Goal: Browse casually: Explore the website without a specific task or goal

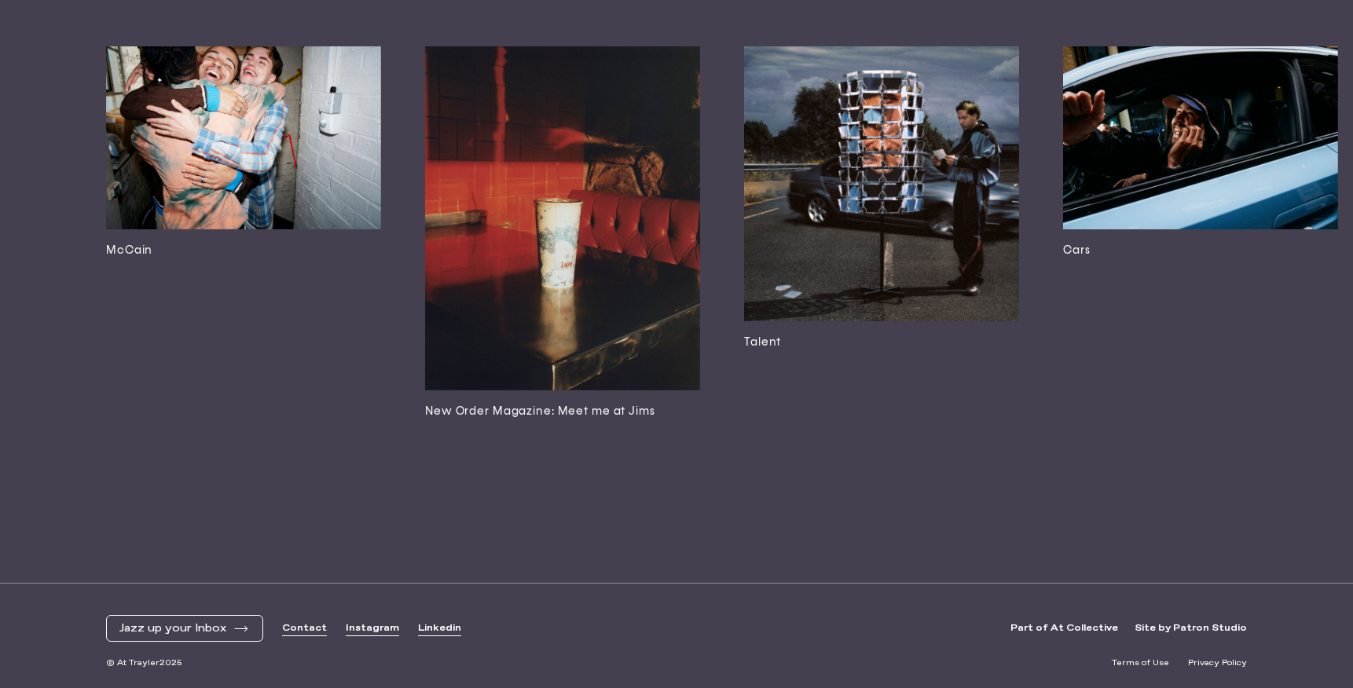
scroll to position [4234, 0]
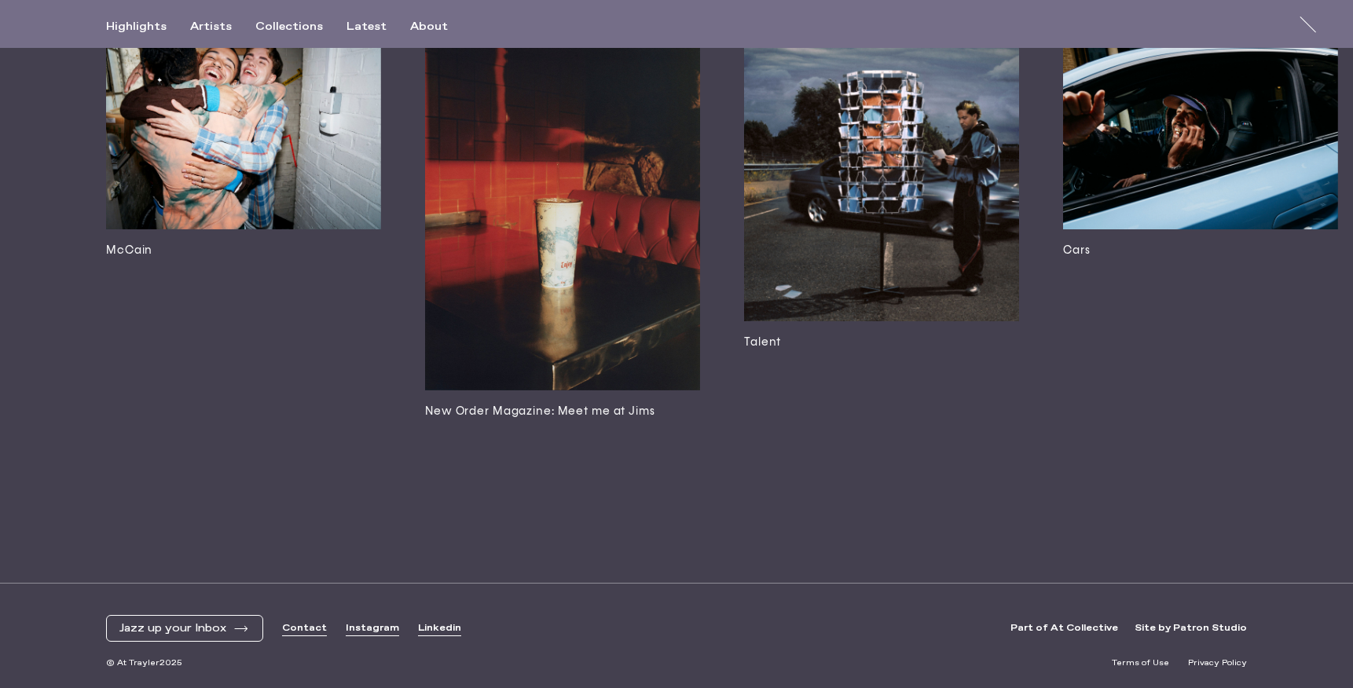
click at [585, 264] on img at bounding box center [562, 218] width 275 height 344
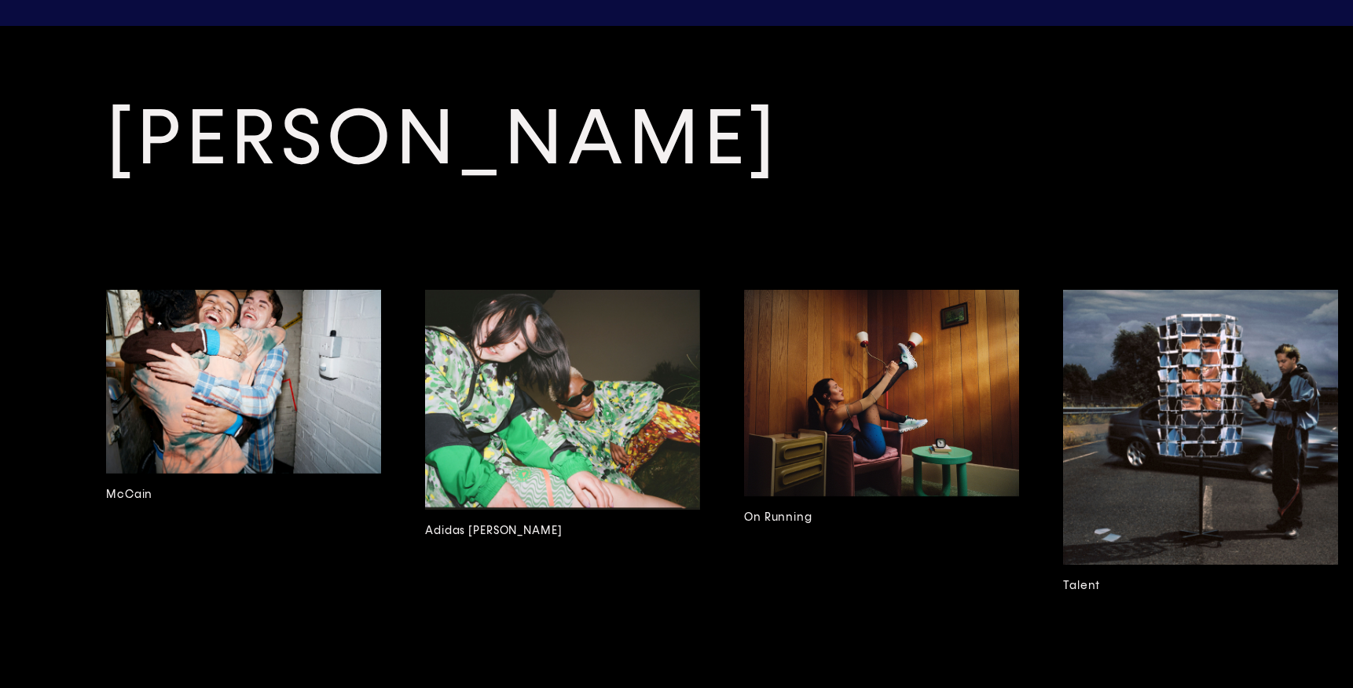
scroll to position [3536, 0]
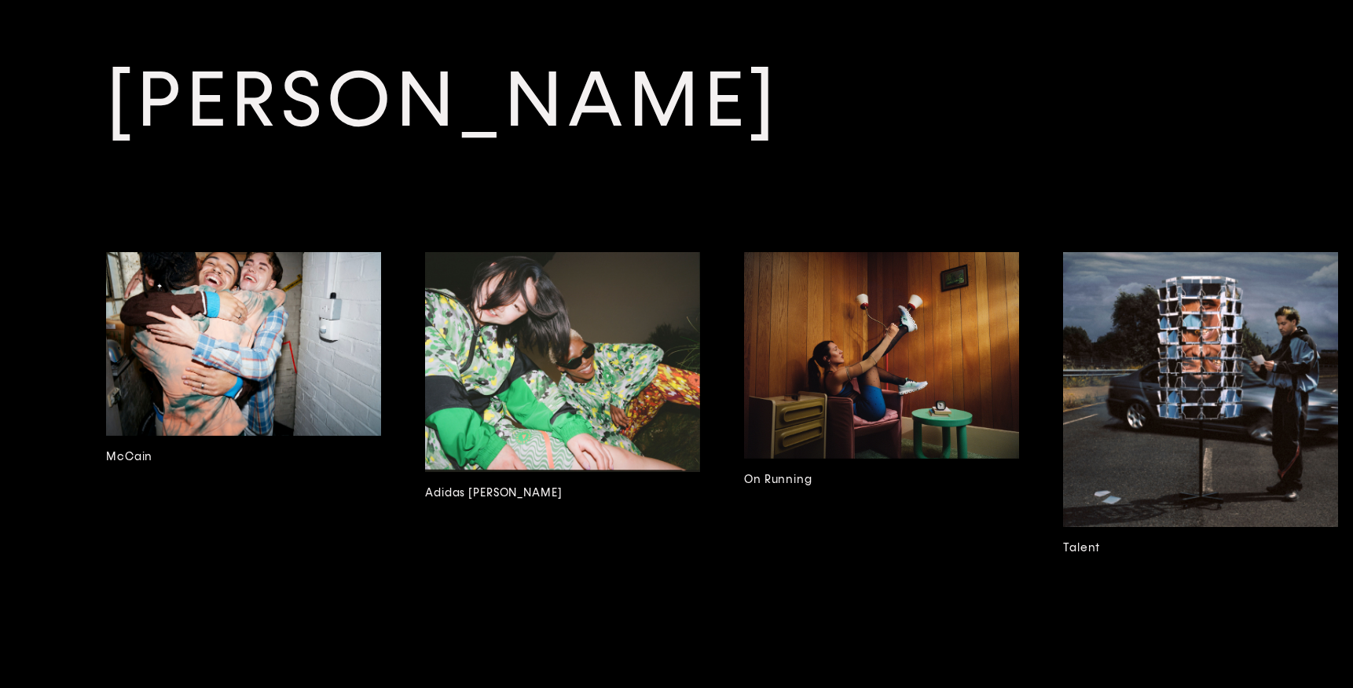
click at [940, 317] on img at bounding box center [881, 355] width 275 height 207
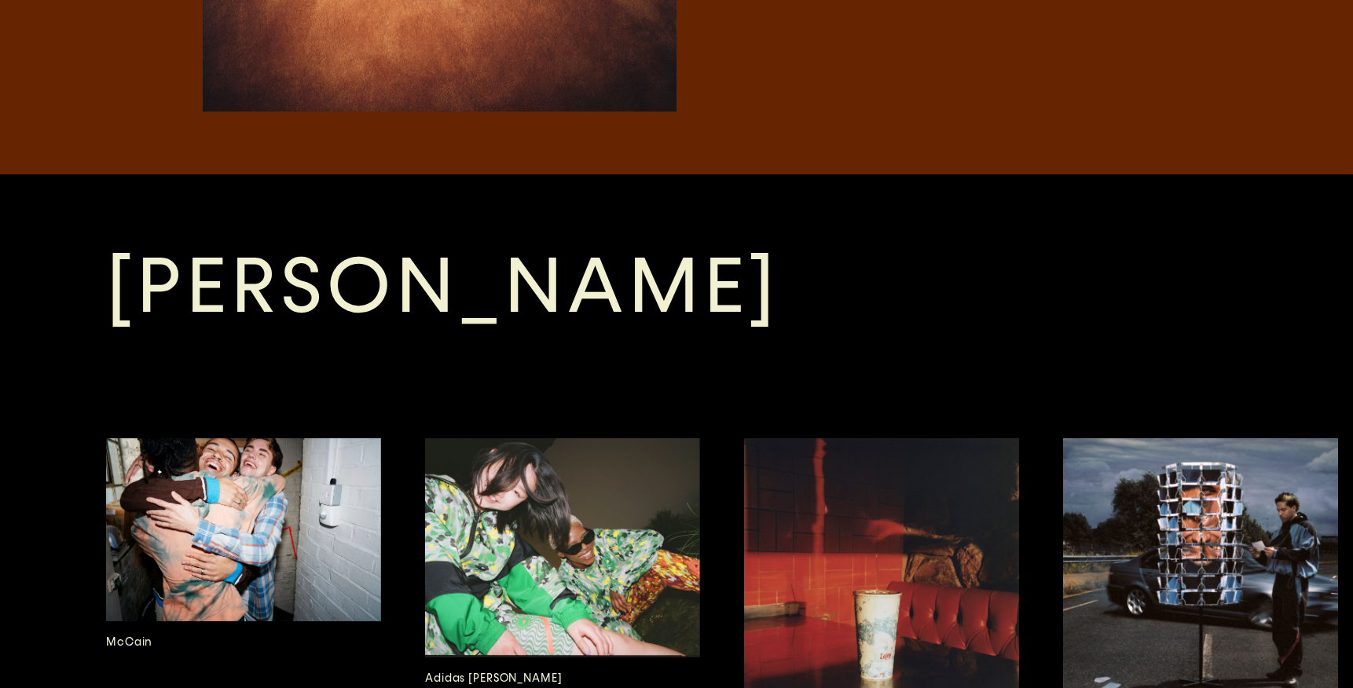
scroll to position [3546, 0]
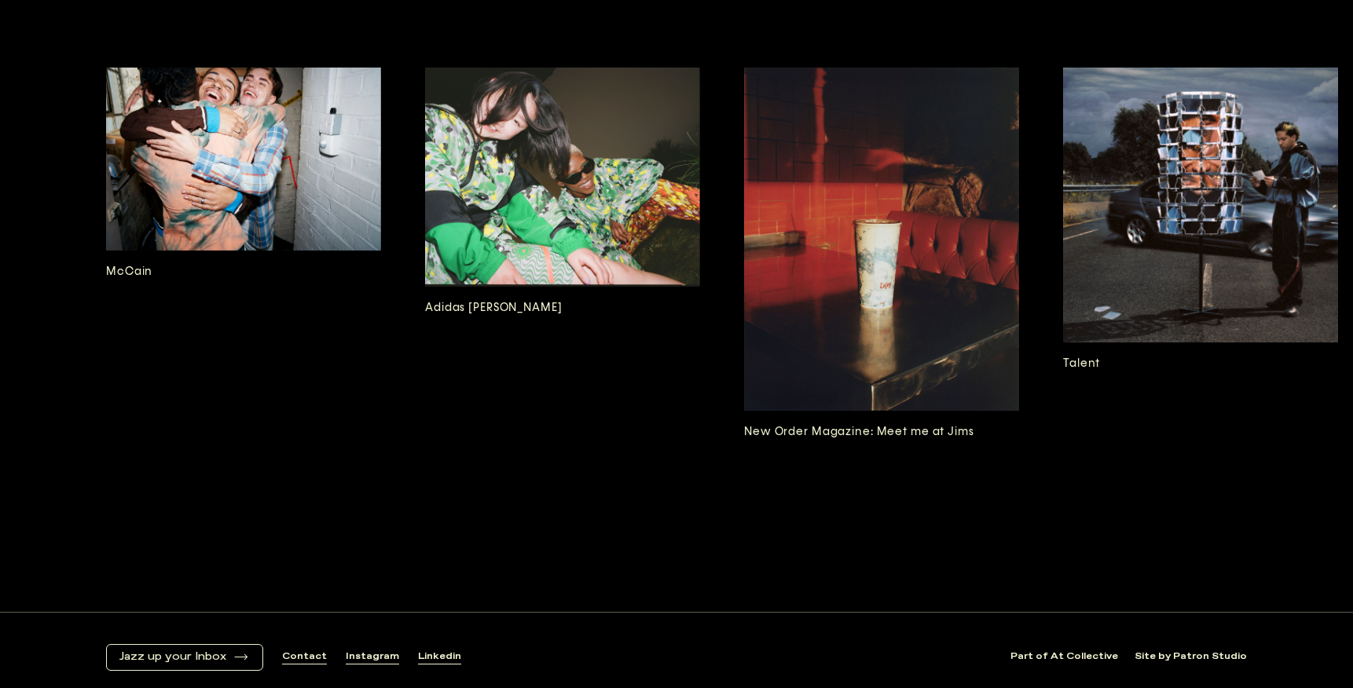
click at [1164, 162] on img at bounding box center [1200, 205] width 275 height 275
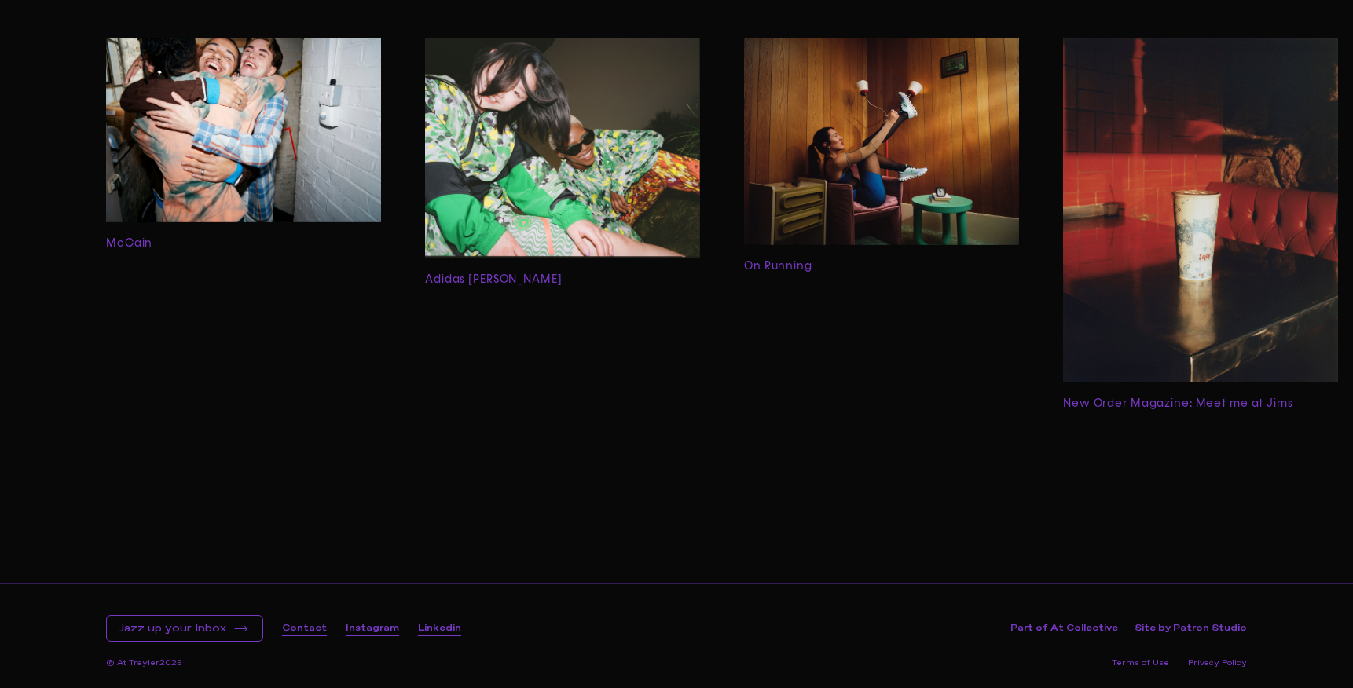
click at [332, 142] on img at bounding box center [243, 129] width 275 height 183
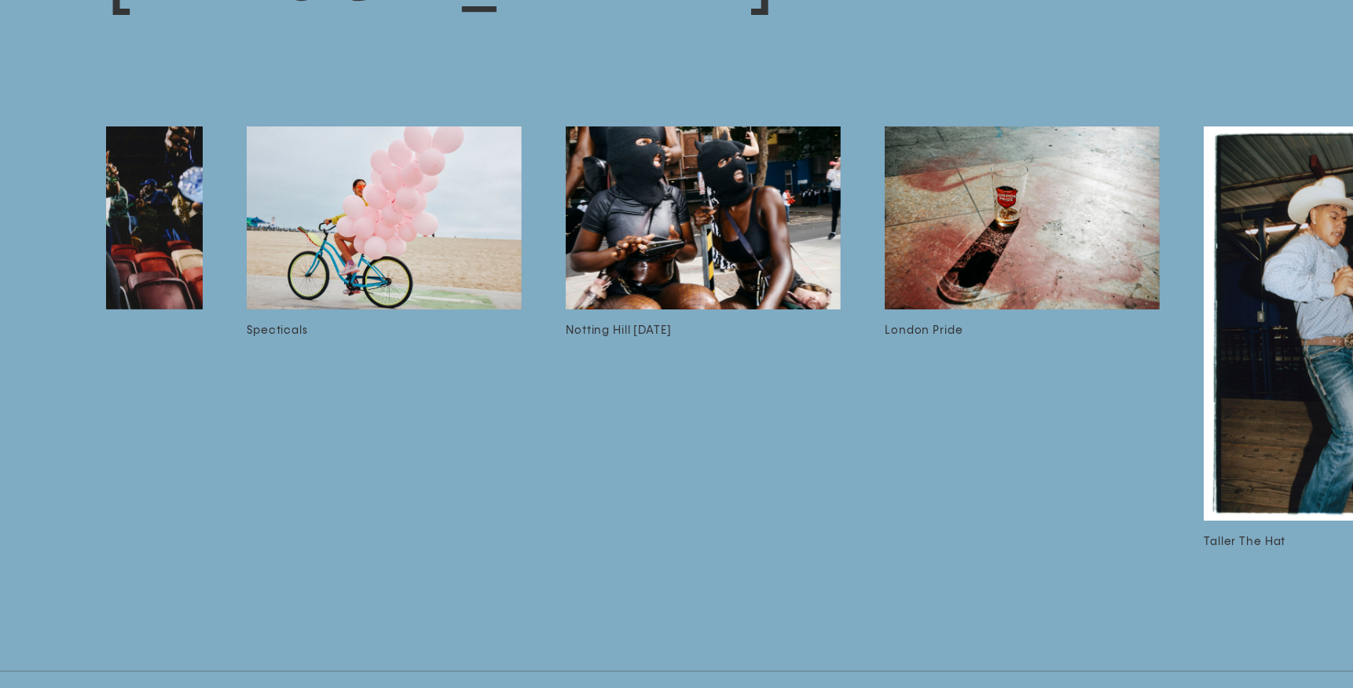
scroll to position [0, 3085]
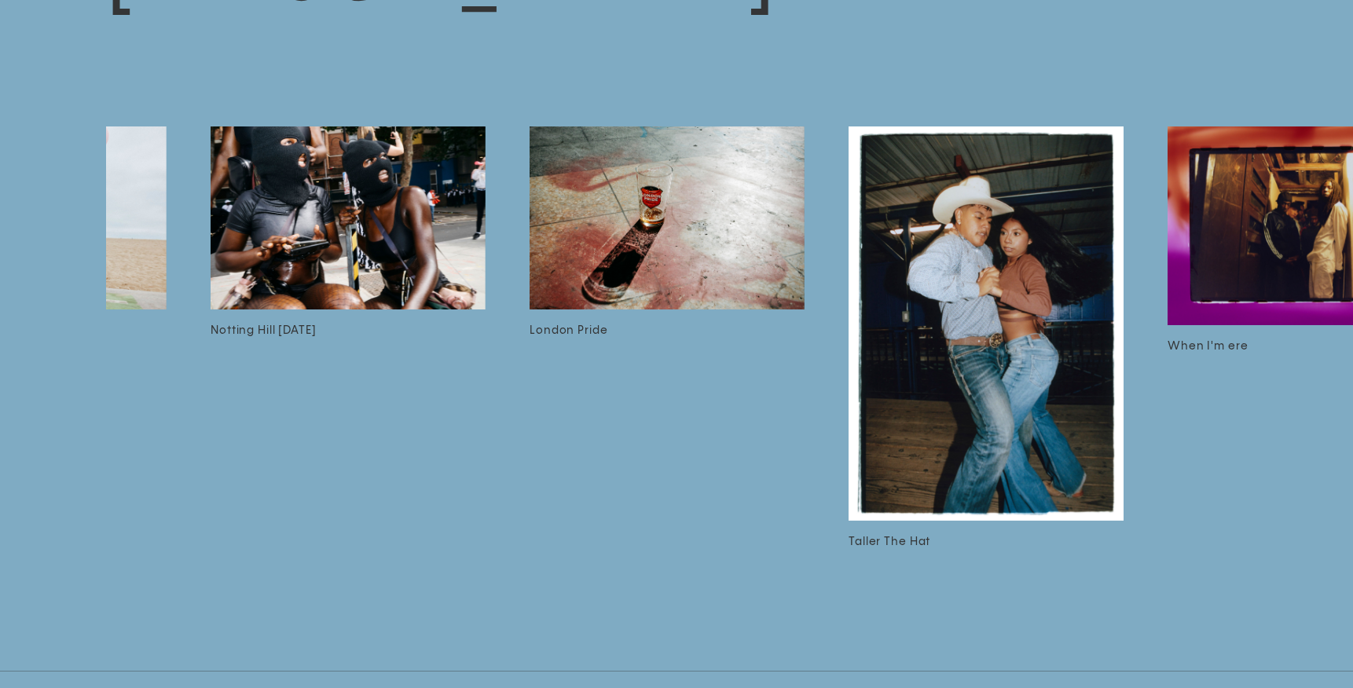
click at [625, 222] on img at bounding box center [667, 217] width 275 height 183
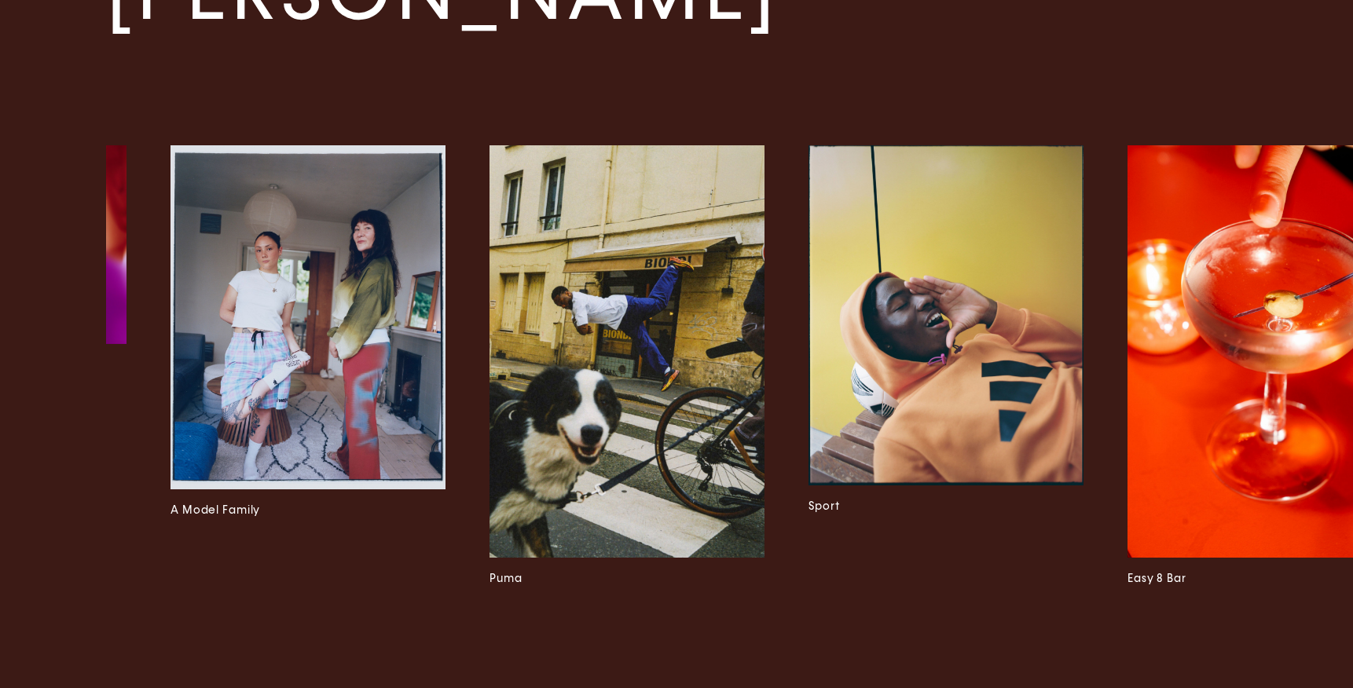
scroll to position [0, 4465]
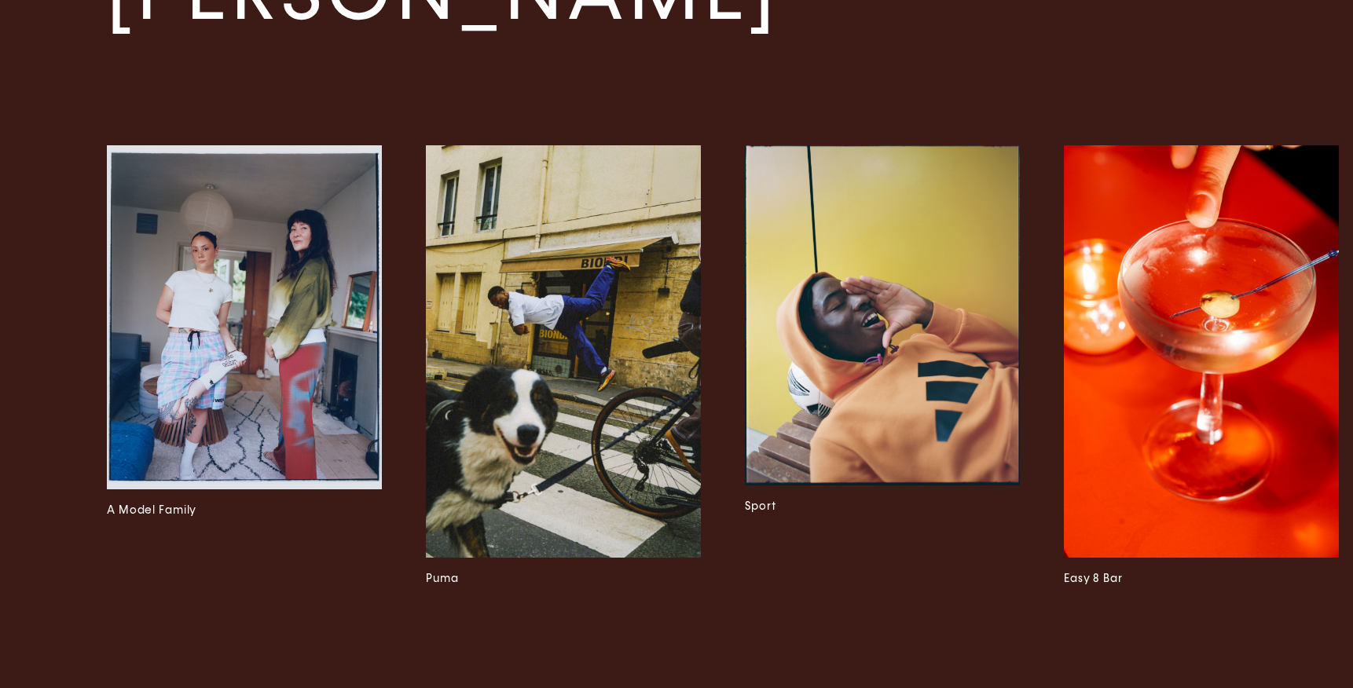
click at [1248, 300] on img at bounding box center [1201, 351] width 275 height 412
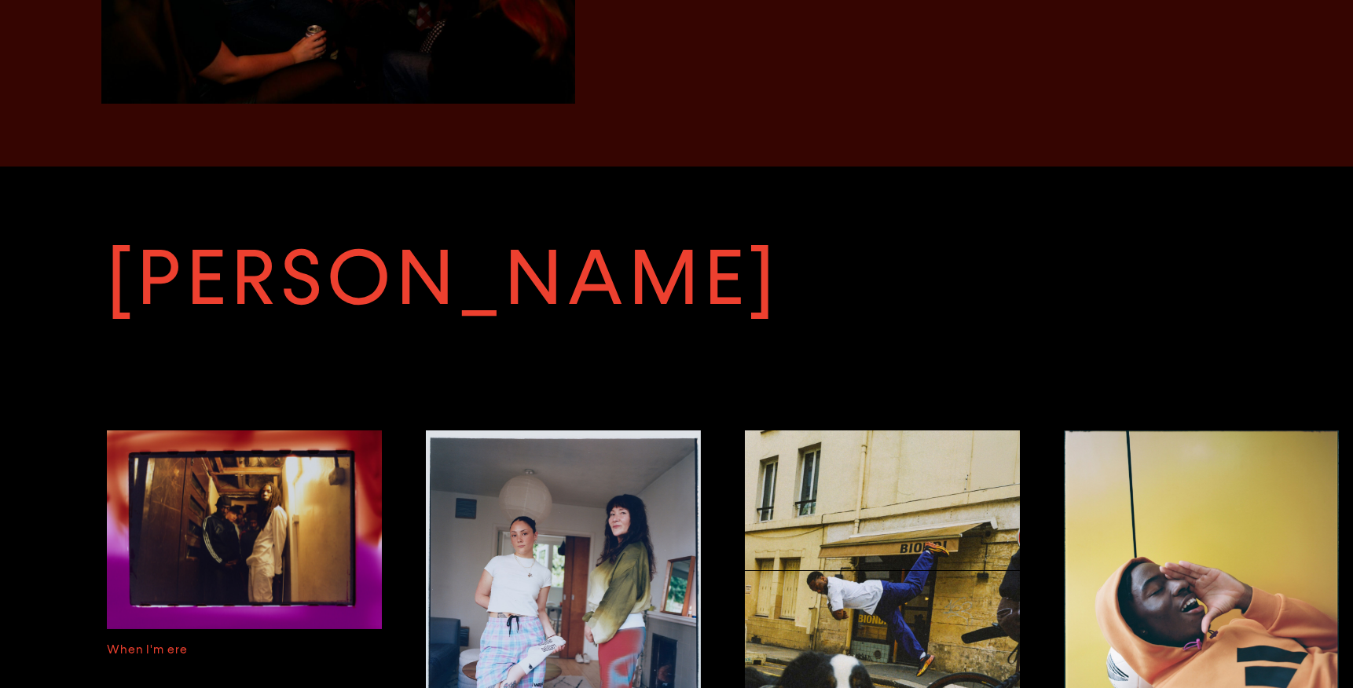
scroll to position [4516, 0]
